Goal: Transaction & Acquisition: Download file/media

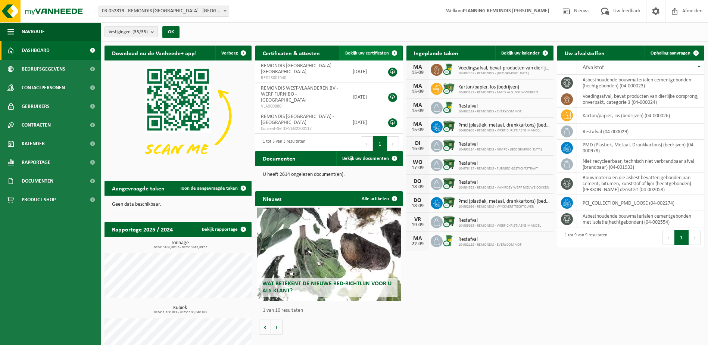
click at [382, 51] on span "Bekijk uw certificaten" at bounding box center [367, 53] width 44 height 5
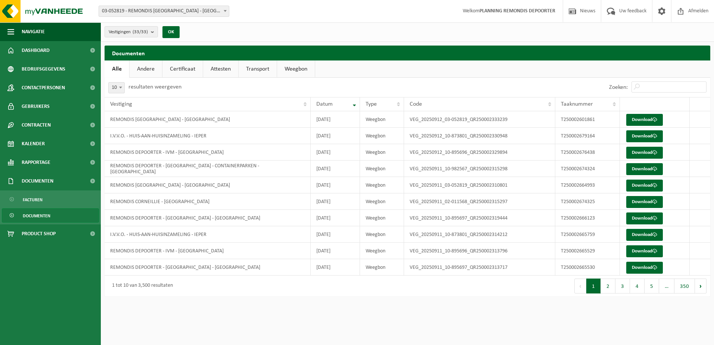
click at [297, 68] on link "Weegbon" at bounding box center [296, 68] width 38 height 17
click at [638, 169] on link "Download" at bounding box center [644, 169] width 37 height 12
click at [642, 252] on link "Download" at bounding box center [644, 251] width 37 height 12
